Goal: Navigation & Orientation: Find specific page/section

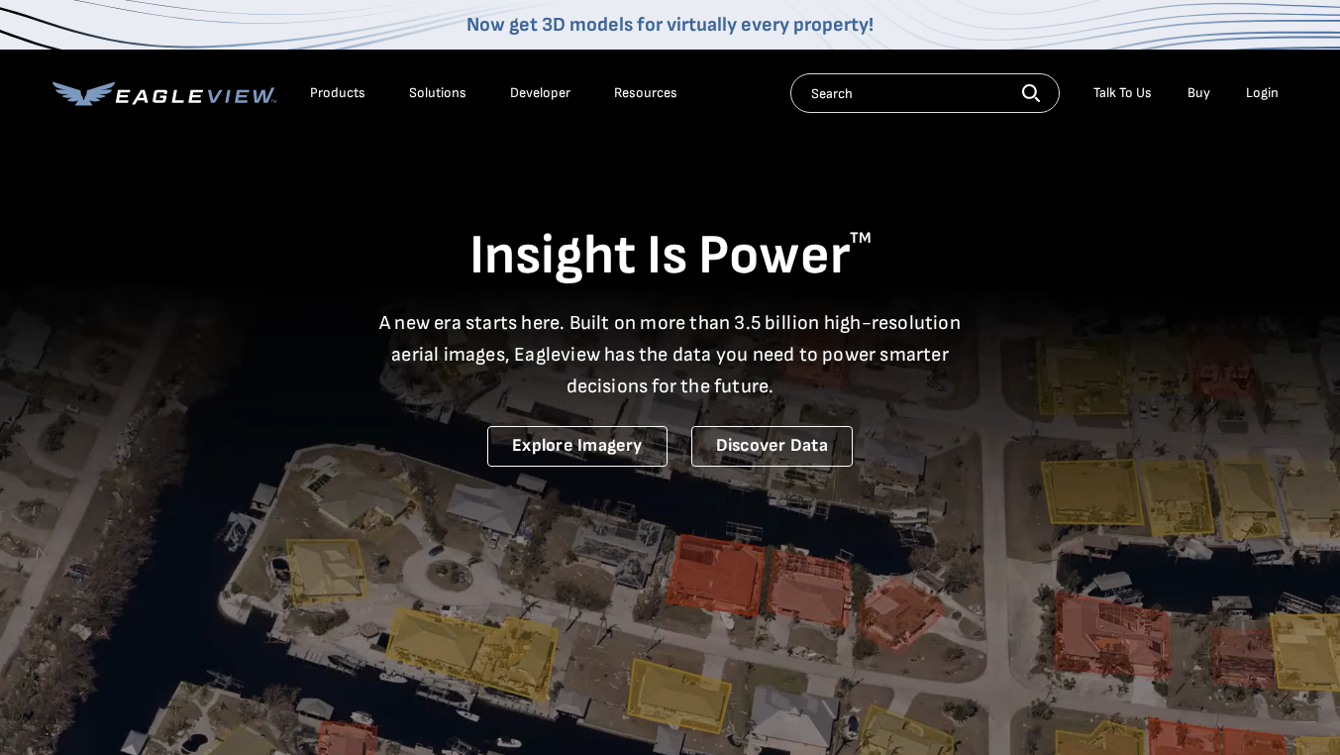
click at [1253, 90] on div "Login" at bounding box center [1262, 93] width 33 height 18
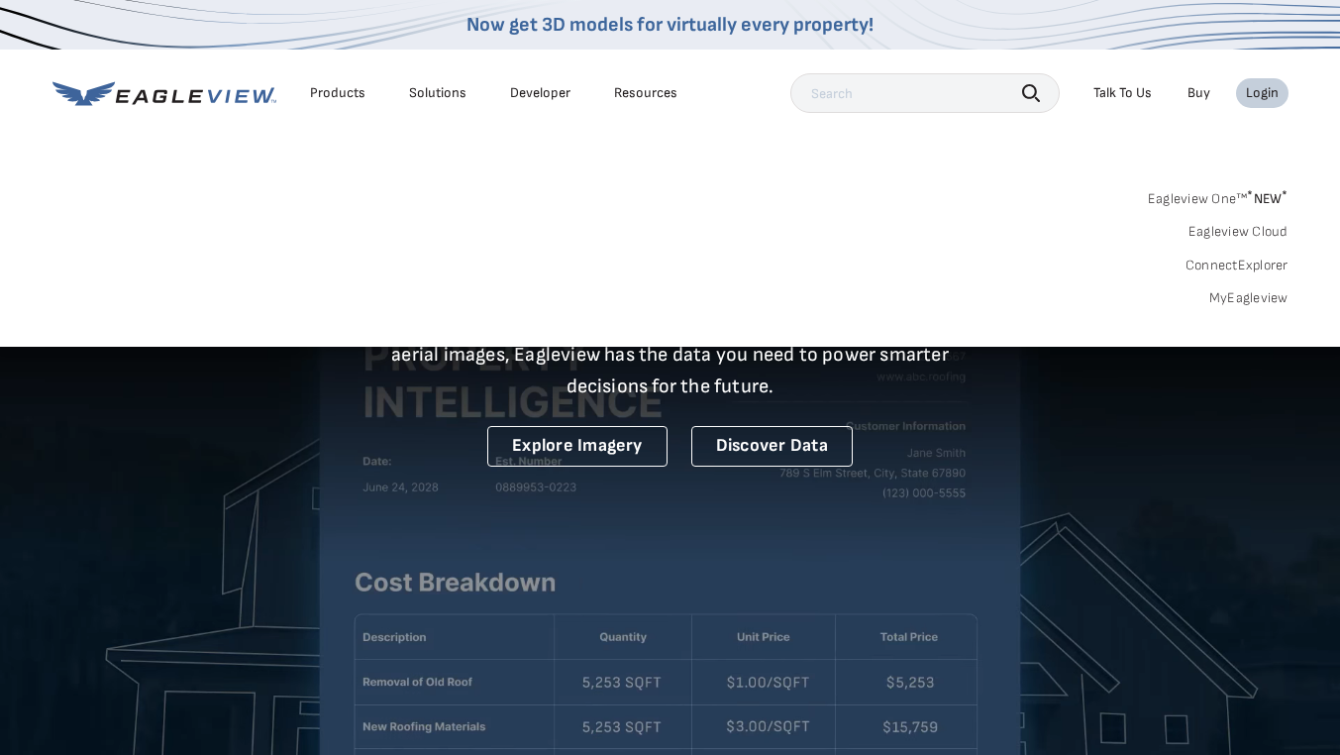
click at [1254, 293] on link "MyEagleview" at bounding box center [1248, 298] width 79 height 18
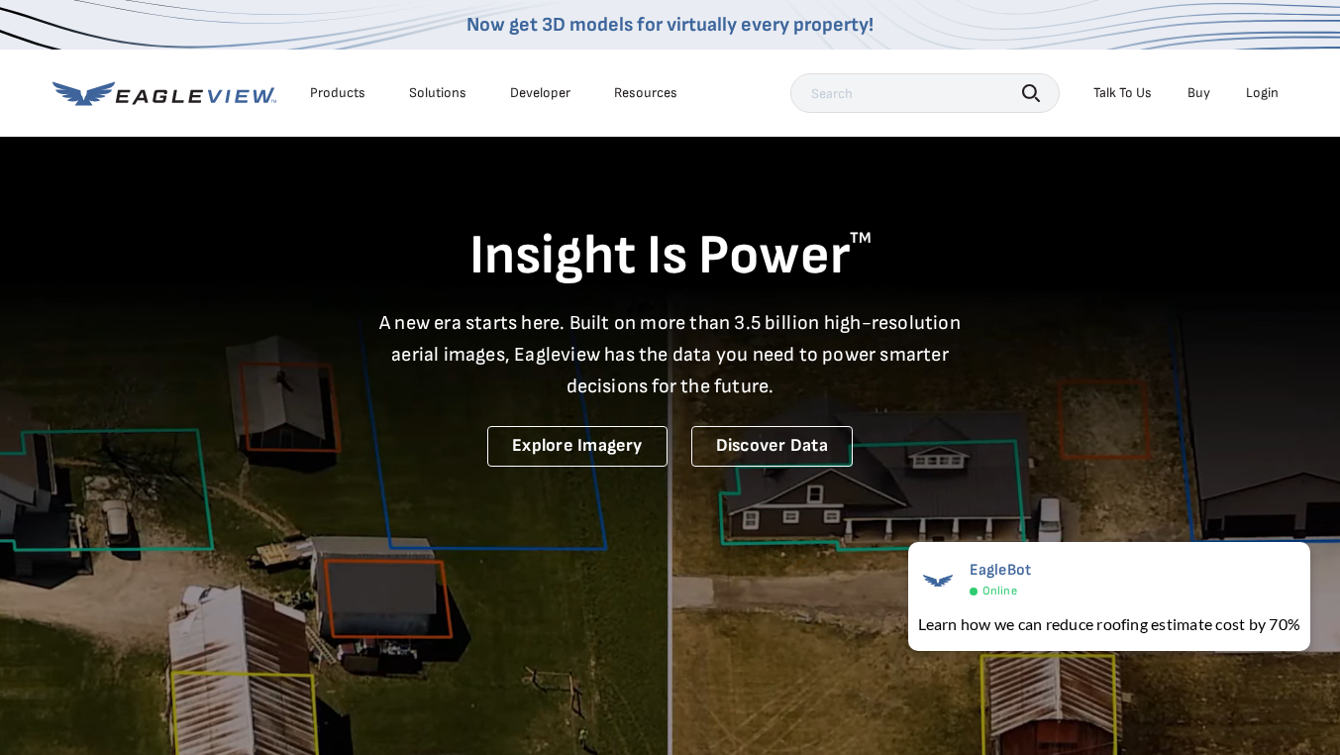
click at [1248, 93] on div "Login" at bounding box center [1262, 93] width 33 height 18
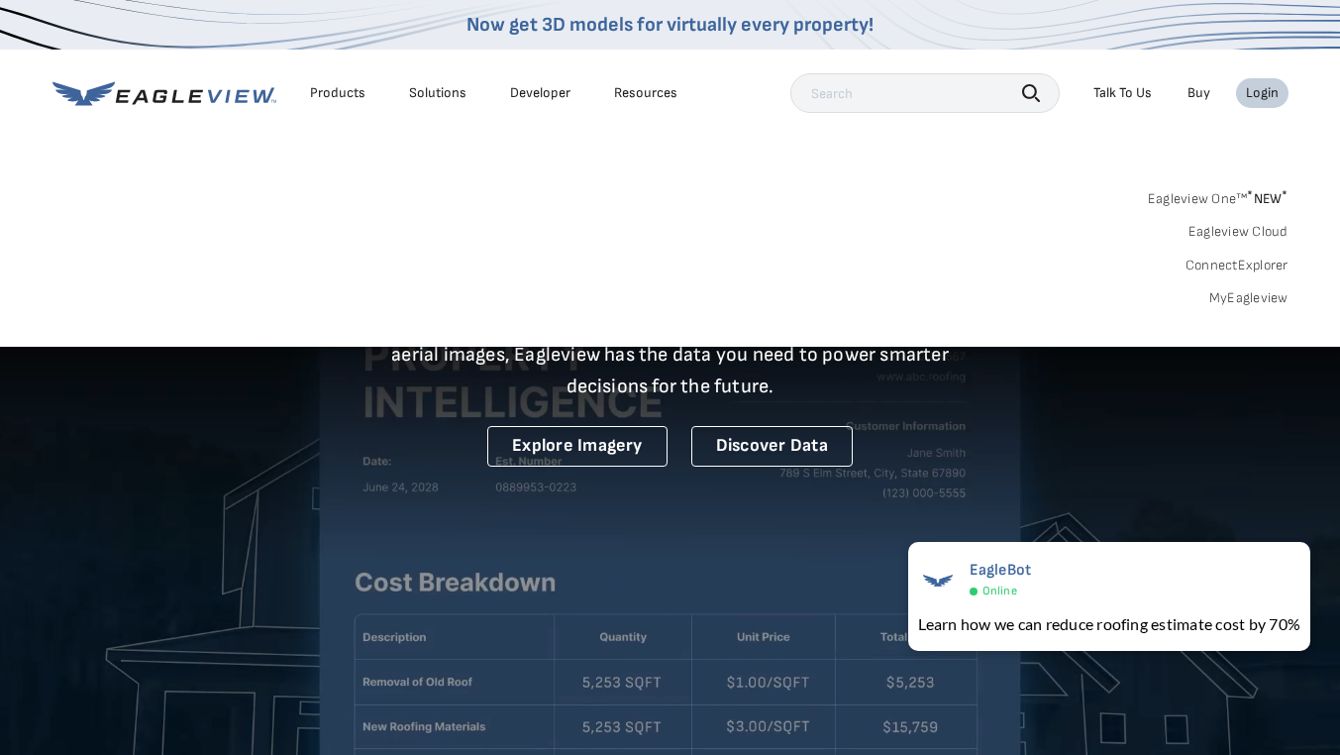
click at [1239, 199] on link "Eagleview One™ * NEW *" at bounding box center [1218, 195] width 141 height 23
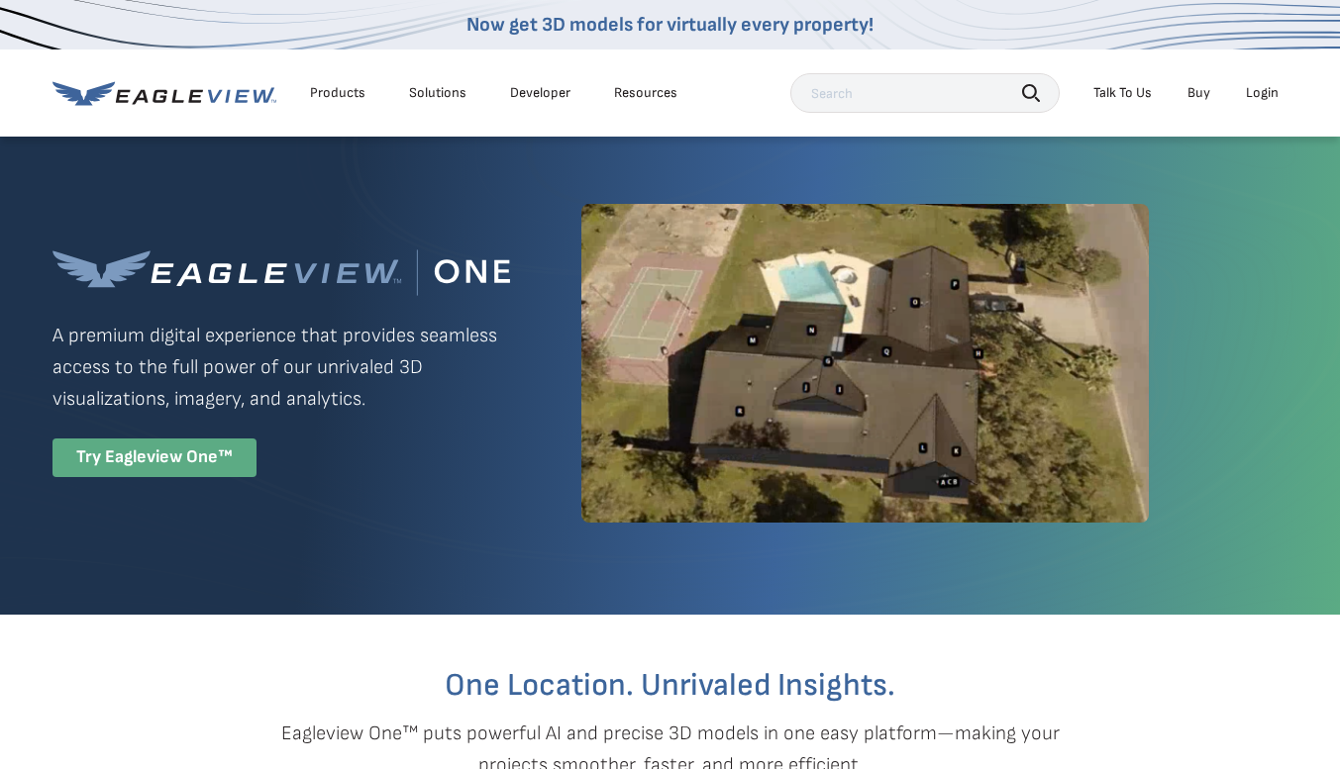
click at [144, 447] on div "Try Eagleview One™" at bounding box center [154, 458] width 204 height 39
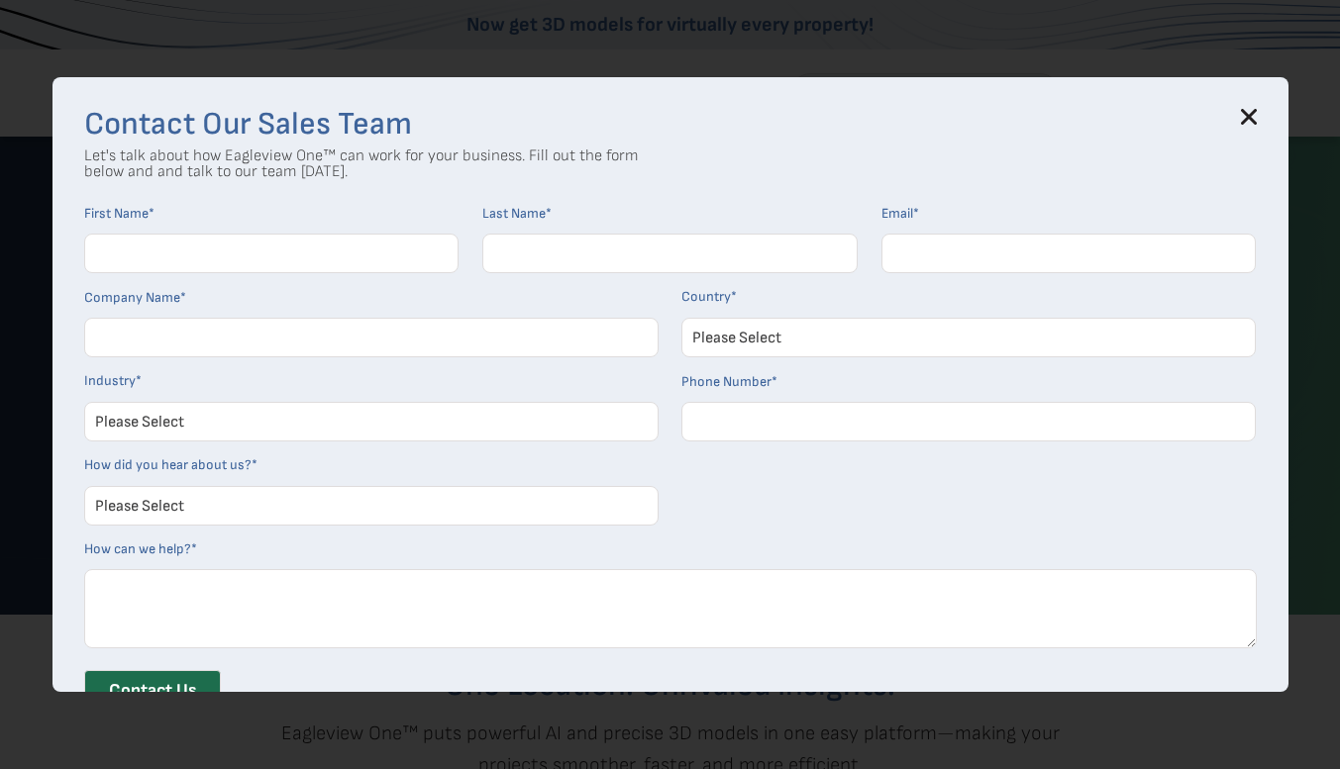
click at [1255, 113] on icon at bounding box center [1248, 116] width 13 height 13
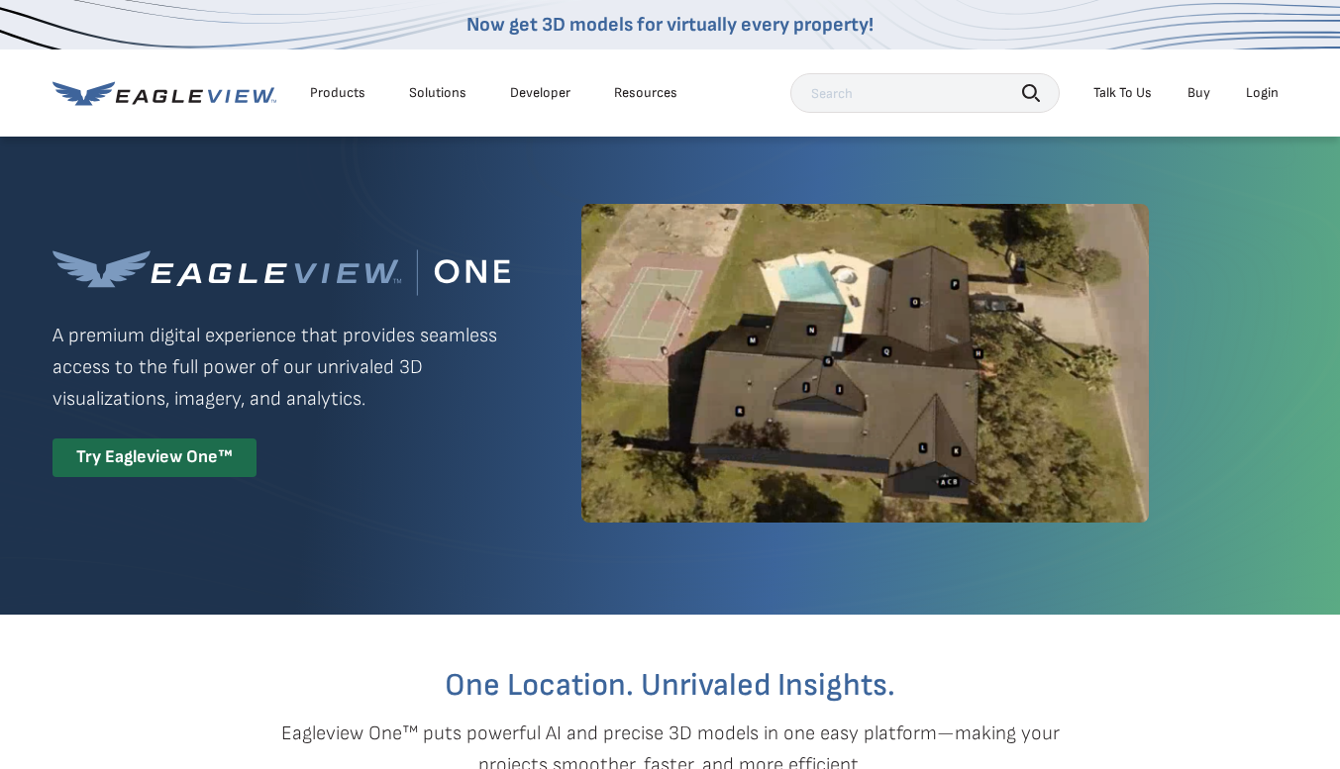
click at [1263, 90] on div "Login" at bounding box center [1262, 93] width 33 height 18
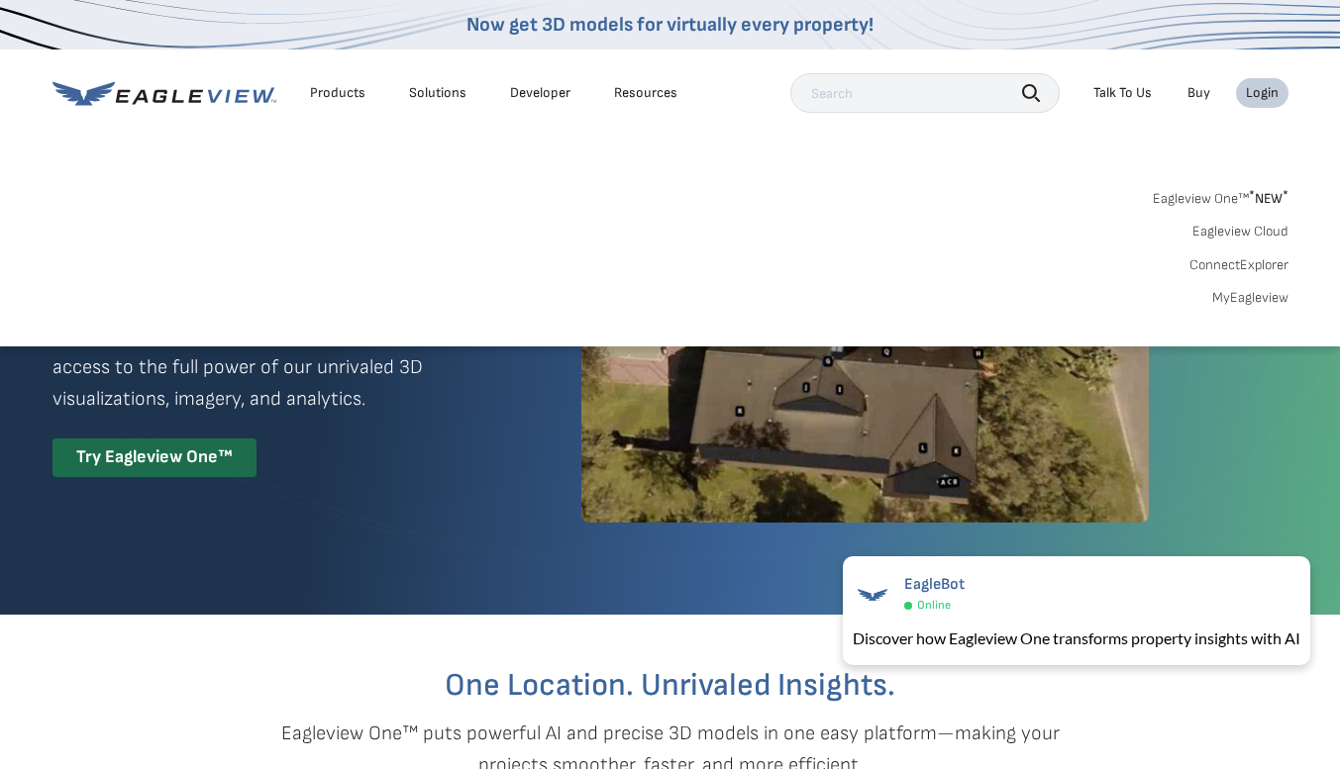
click at [1240, 314] on div "Search Products Our Product Areas Imagery 1-Inch GSD Aerial Imagery *" at bounding box center [670, 253] width 1340 height 186
click at [1246, 300] on link "MyEagleview" at bounding box center [1250, 298] width 76 height 18
